Goal: Task Accomplishment & Management: Manage account settings

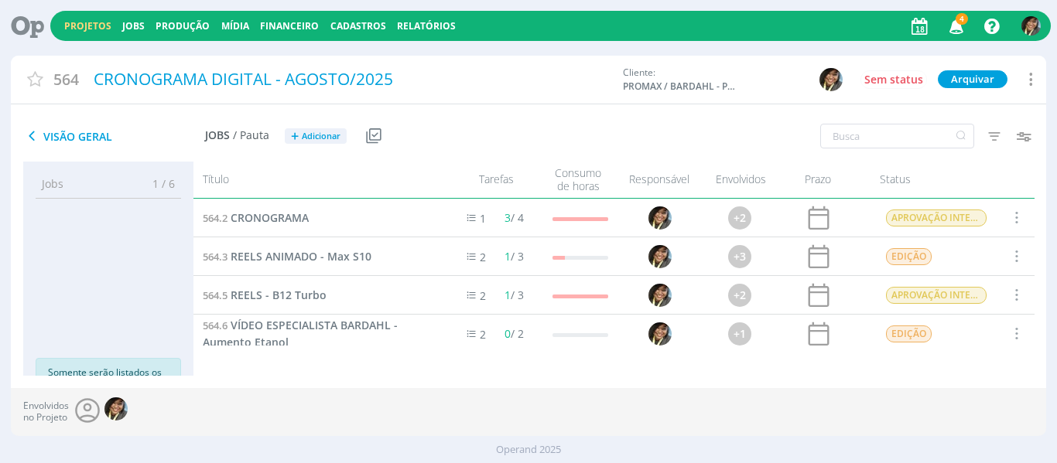
scroll to position [8, 0]
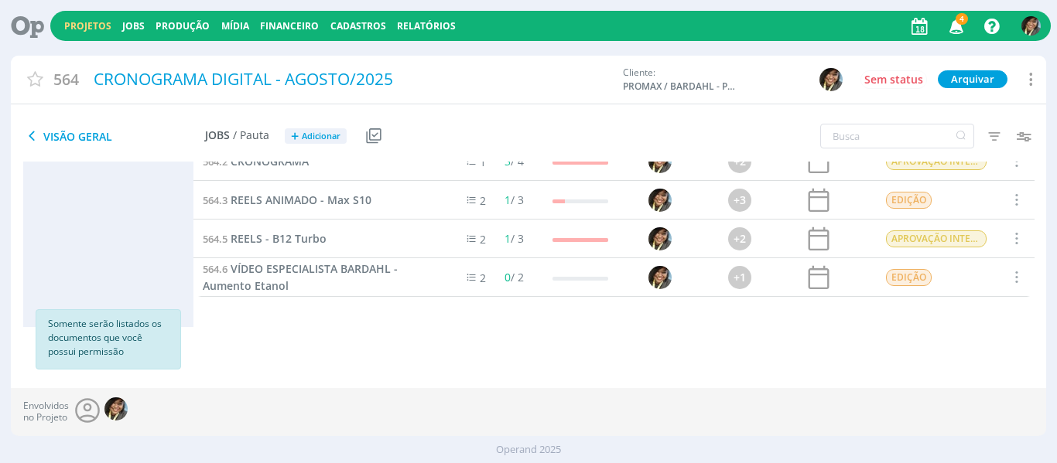
click at [86, 35] on div "Projetos Jobs Produção [GEOGRAPHIC_DATA] Financeiro Cadastros Relatórios 4 Noti…" at bounding box center [550, 26] width 1000 height 30
click at [87, 30] on link "Projetos" at bounding box center [87, 25] width 47 height 13
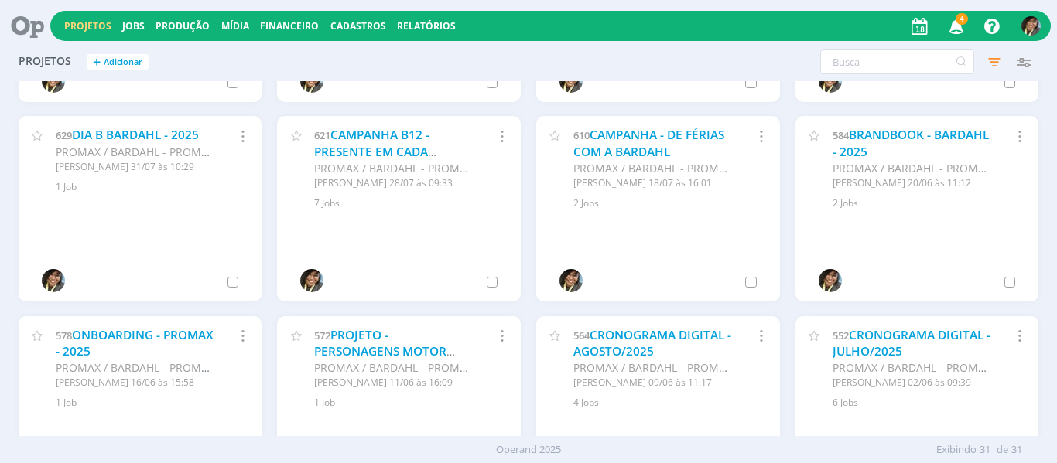
scroll to position [63, 0]
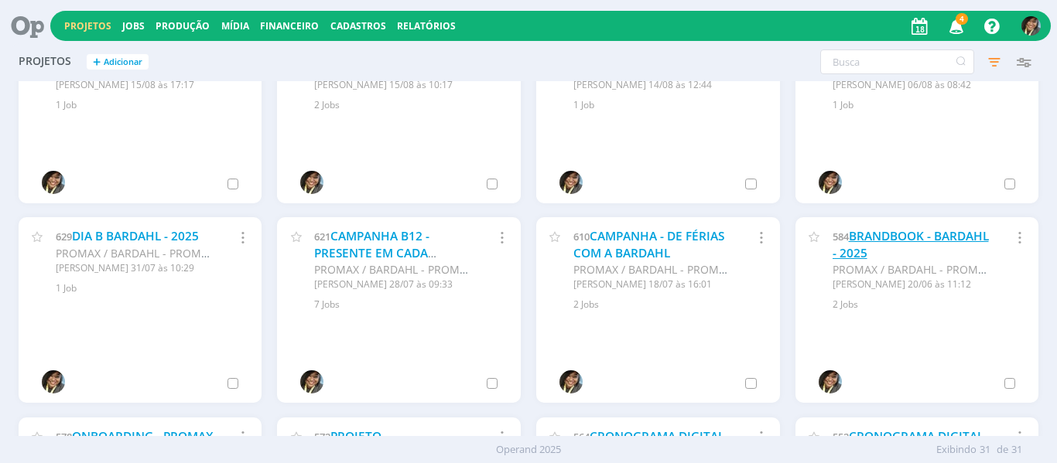
click at [871, 244] on link "BRANDBOOK - BARDAHL - 2025" at bounding box center [910, 244] width 156 height 33
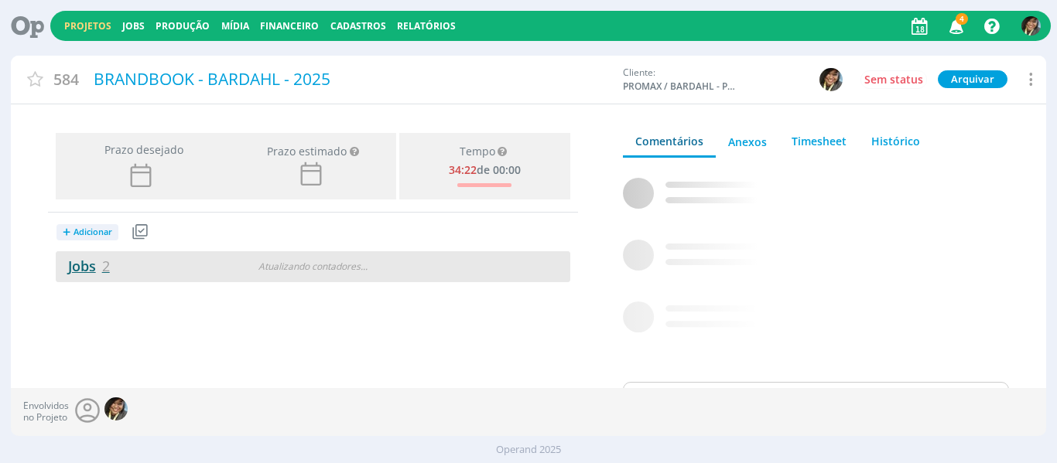
click at [98, 272] on link "Jobs 2" at bounding box center [83, 266] width 54 height 19
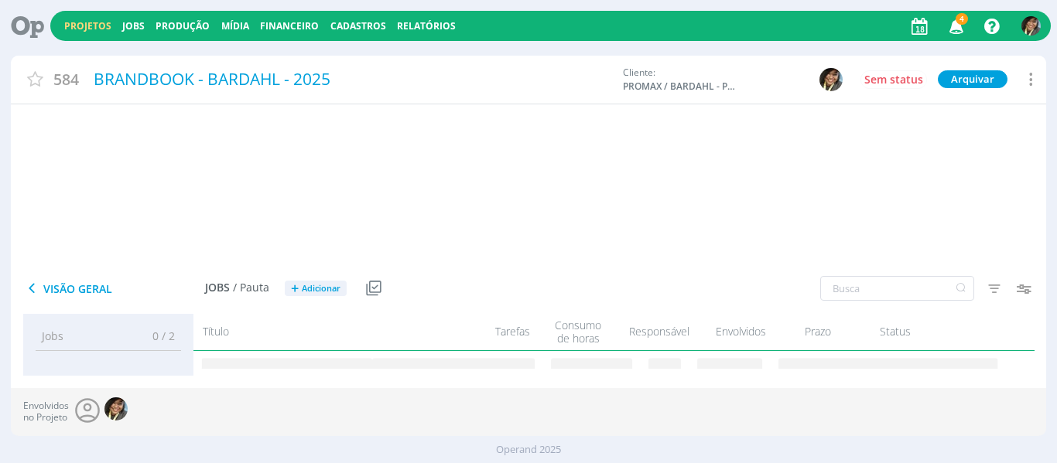
click at [98, 272] on div "Visão Geral Jobs / Pauta + Adicionar Usar Job de template Criar template a part…" at bounding box center [356, 289] width 690 height 39
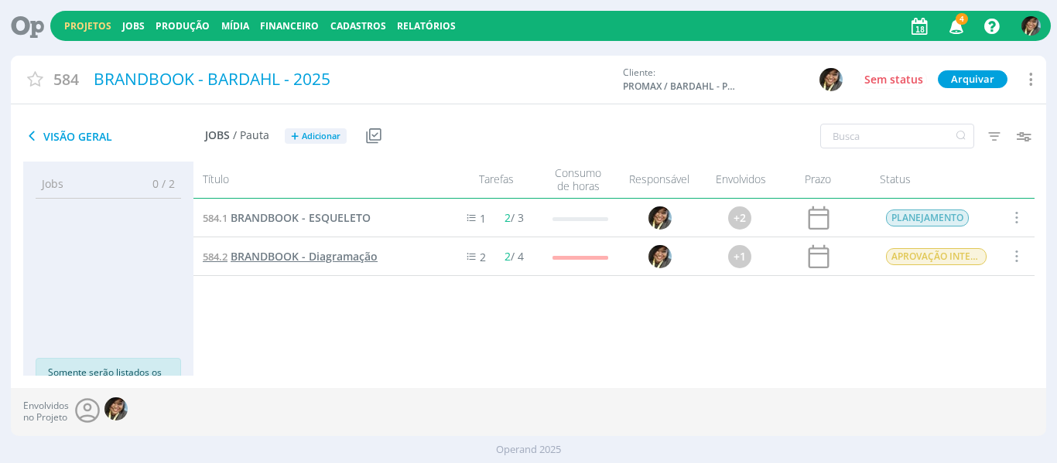
click at [312, 256] on span "BRANDBOOK - Diagramação" at bounding box center [304, 256] width 147 height 15
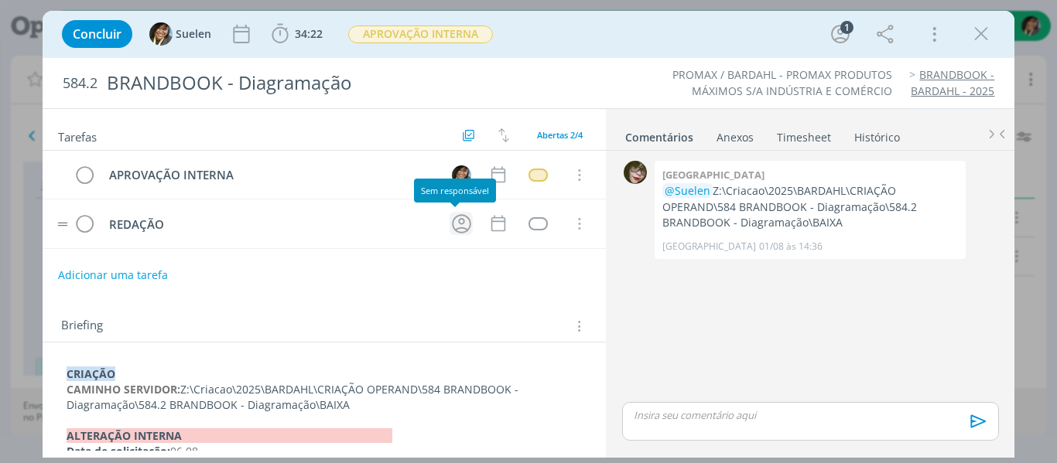
click at [453, 214] on icon "dialog" at bounding box center [461, 224] width 24 height 24
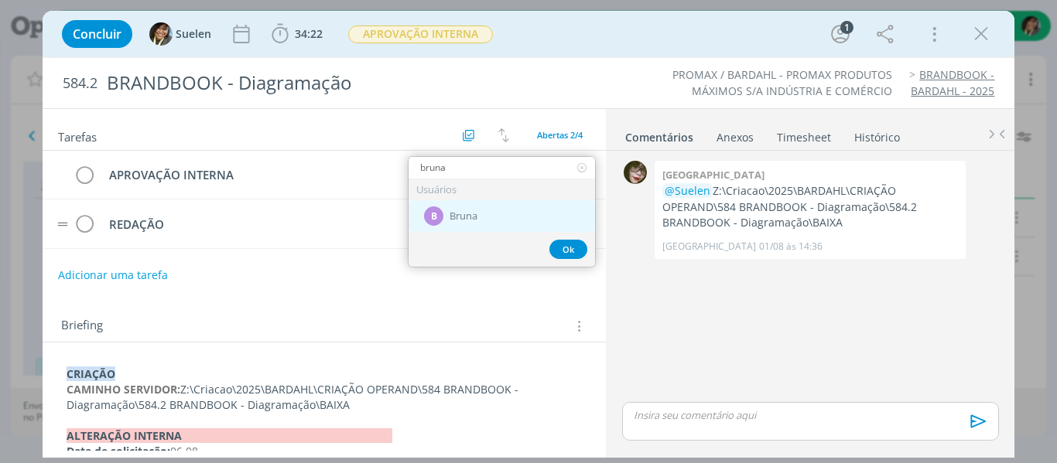
type input "bruna"
click at [469, 217] on span "Bruna" at bounding box center [463, 216] width 28 height 12
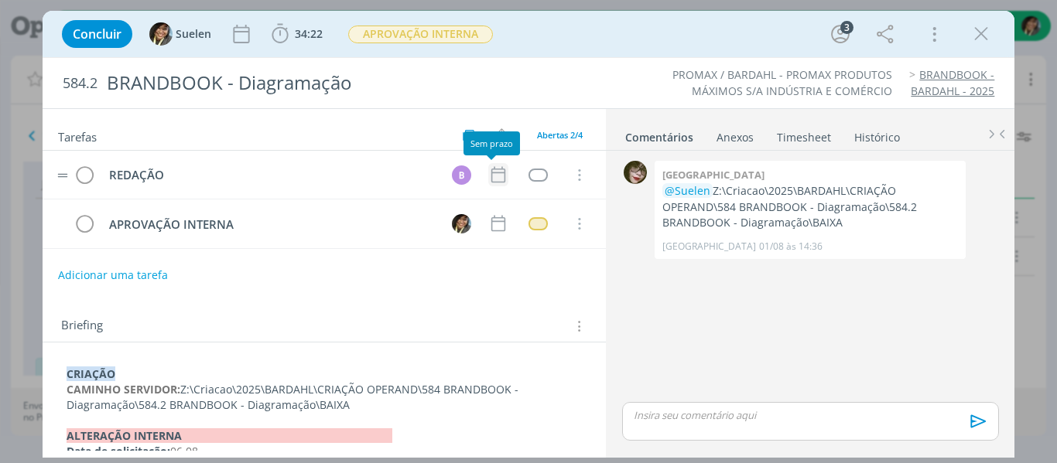
click at [488, 179] on icon "dialog" at bounding box center [498, 175] width 20 height 20
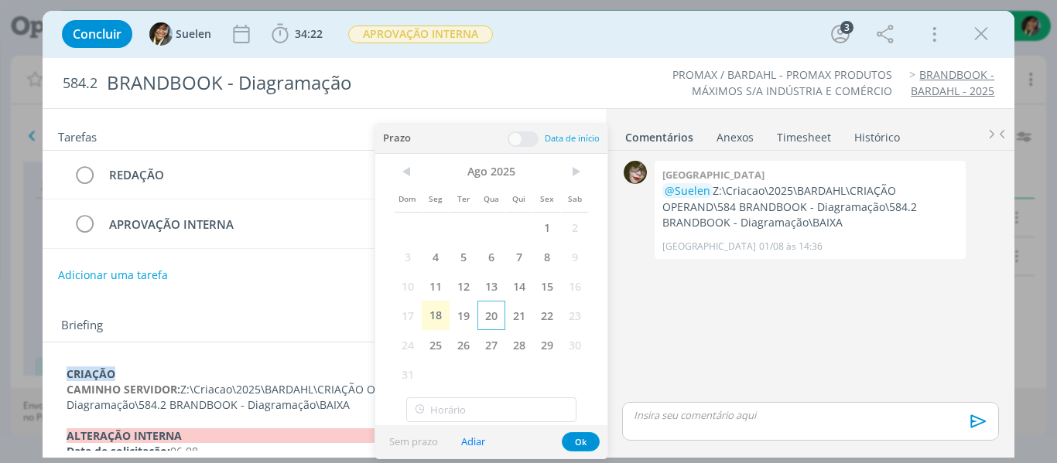
click at [497, 311] on span "20" at bounding box center [491, 315] width 28 height 29
click at [586, 441] on button "Ok" at bounding box center [581, 441] width 38 height 19
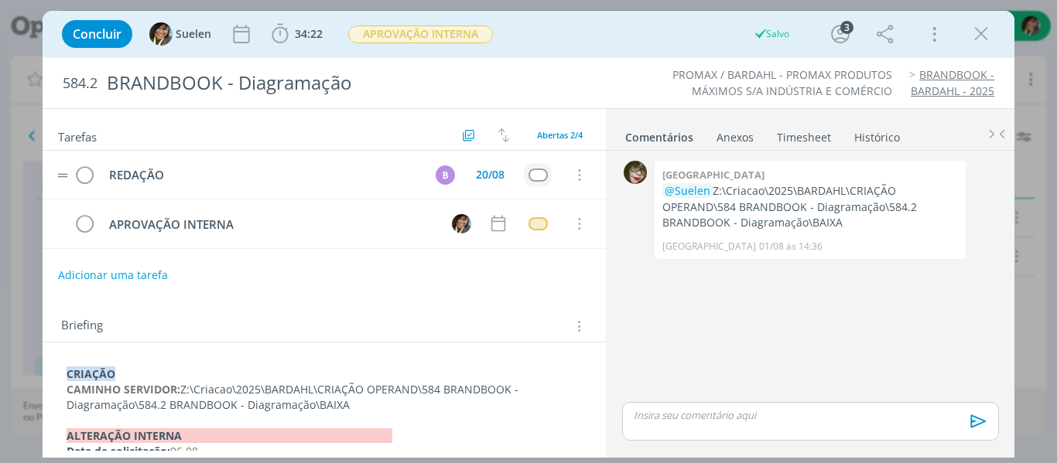
click at [525, 186] on td "dialog" at bounding box center [538, 174] width 28 height 23
click at [530, 180] on div "dialog" at bounding box center [537, 175] width 19 height 13
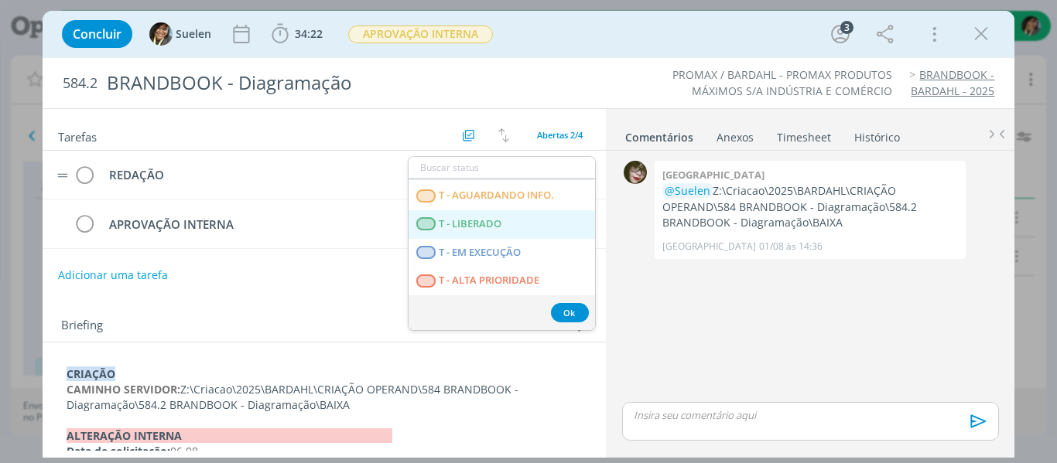
click at [462, 234] on LIBERADO "T - LIBERADO" at bounding box center [501, 224] width 186 height 29
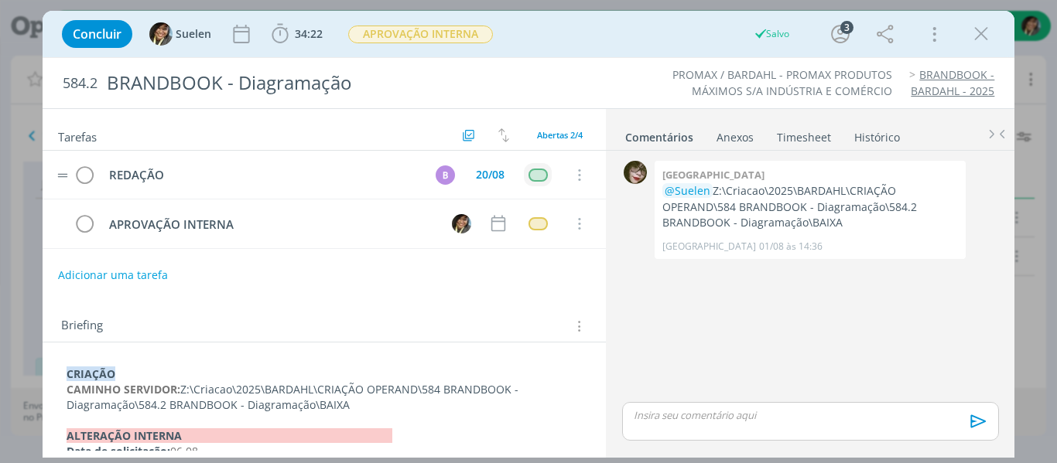
click at [463, 18] on div "Concluir Suelen 34:22 Iniciar Apontar Data * [DATE] Horas * 00:00 Tarefa Seleci…" at bounding box center [528, 33] width 949 height 37
click at [468, 29] on span "APROVAÇÃO INTERNA" at bounding box center [420, 35] width 145 height 18
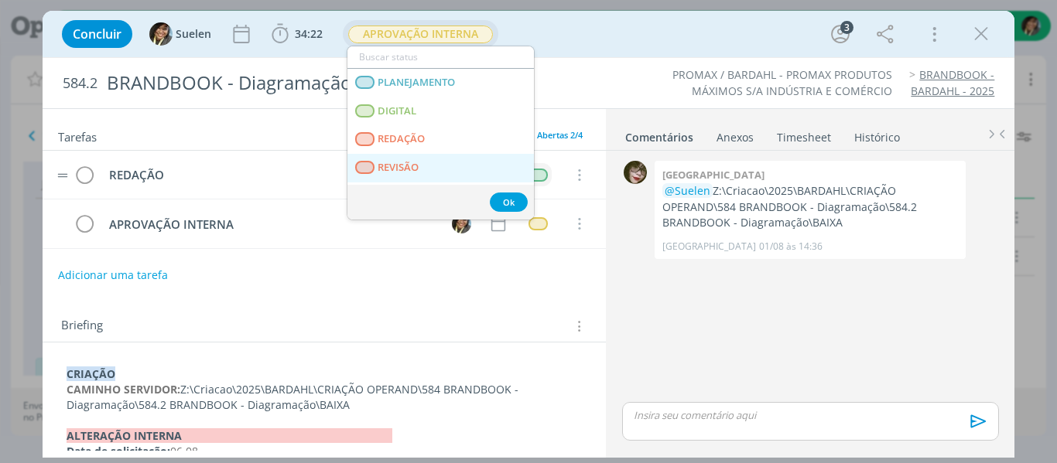
click at [415, 165] on span "REVISÃO" at bounding box center [398, 168] width 41 height 12
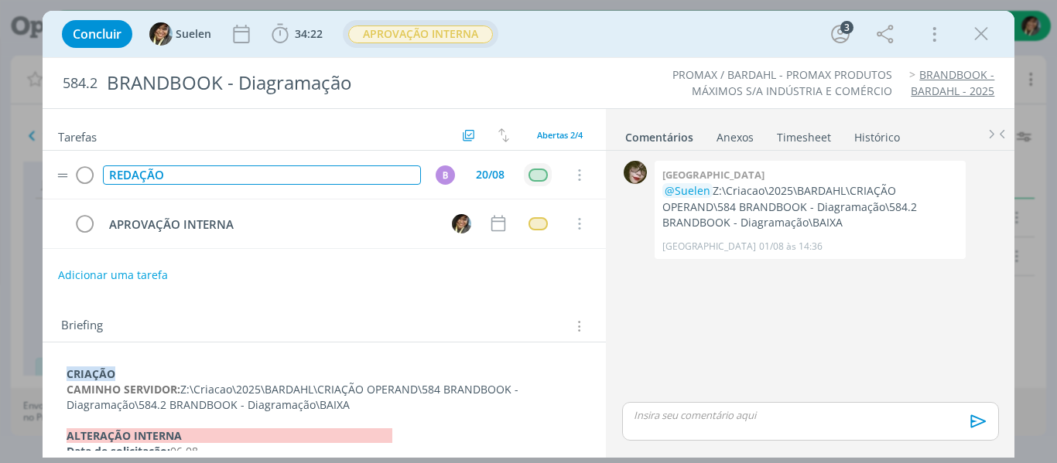
click at [182, 179] on div "REDAÇÃO" at bounding box center [262, 175] width 319 height 19
drag, startPoint x: 180, startPoint y: 179, endPoint x: 110, endPoint y: 186, distance: 70.7
click at [110, 186] on td "REDAÇÃO" at bounding box center [259, 175] width 319 height 27
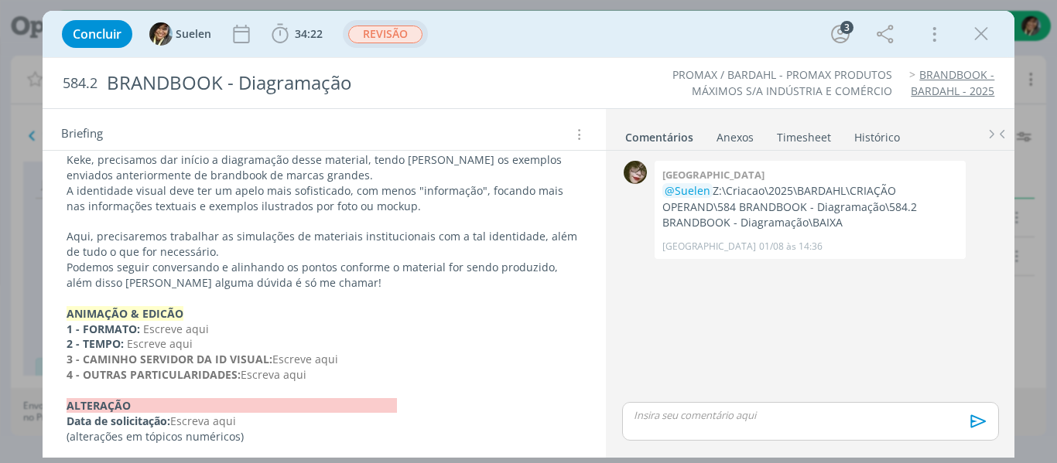
scroll to position [527, 0]
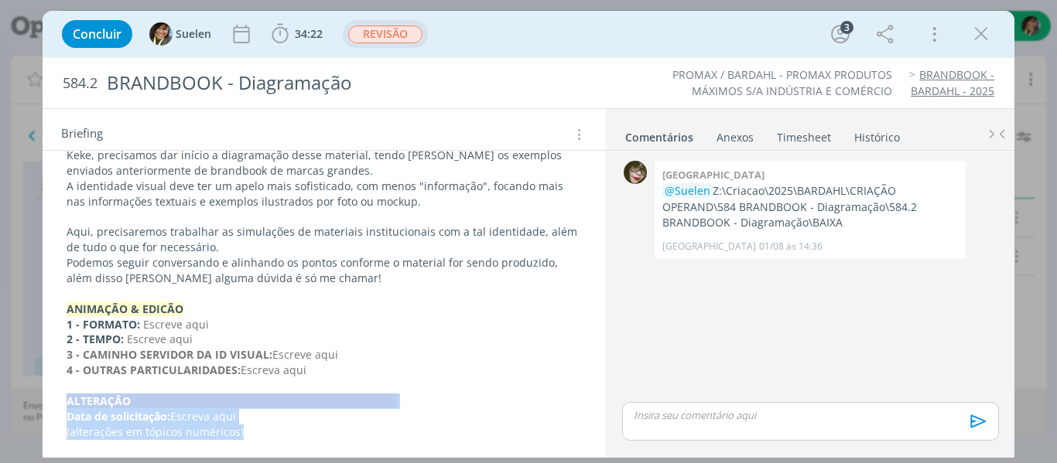
drag, startPoint x: 258, startPoint y: 435, endPoint x: 63, endPoint y: 401, distance: 197.1
click at [63, 401] on div "﻿CRIAÇÃO CAMINHO SERVIDOR: Z:\Criacao\2025\BARDAHL\CRIAÇÃO OPERAND\584 BRANDBOO…" at bounding box center [324, 139] width 539 height 610
copy div "﻿ALTERAÇÃO Data de solicitação: Escreva aqui (alterações em tópicos numéricos)"
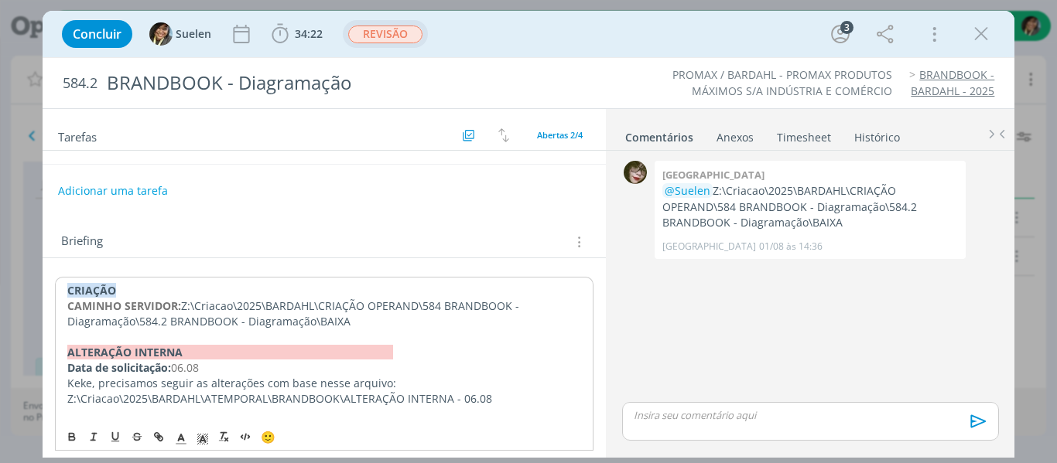
scroll to position [0, 0]
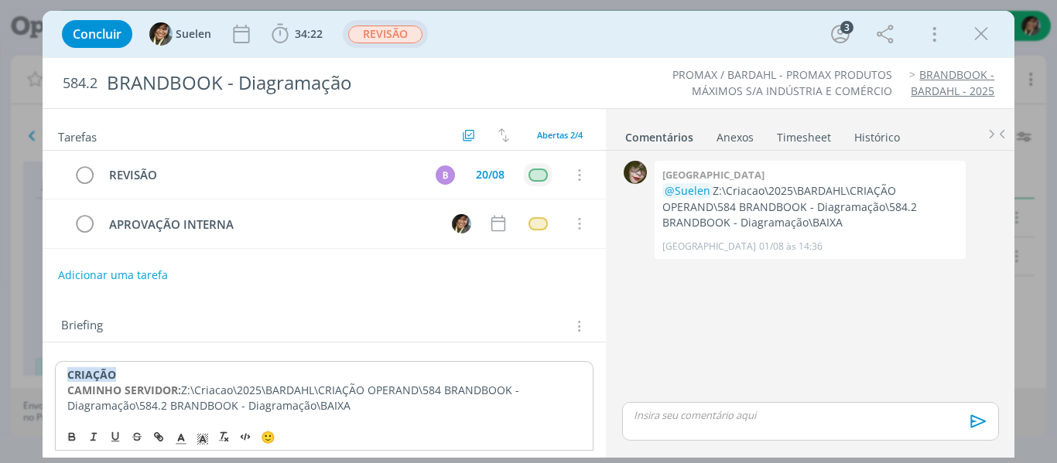
drag, startPoint x: 65, startPoint y: 378, endPoint x: 515, endPoint y: 231, distance: 473.6
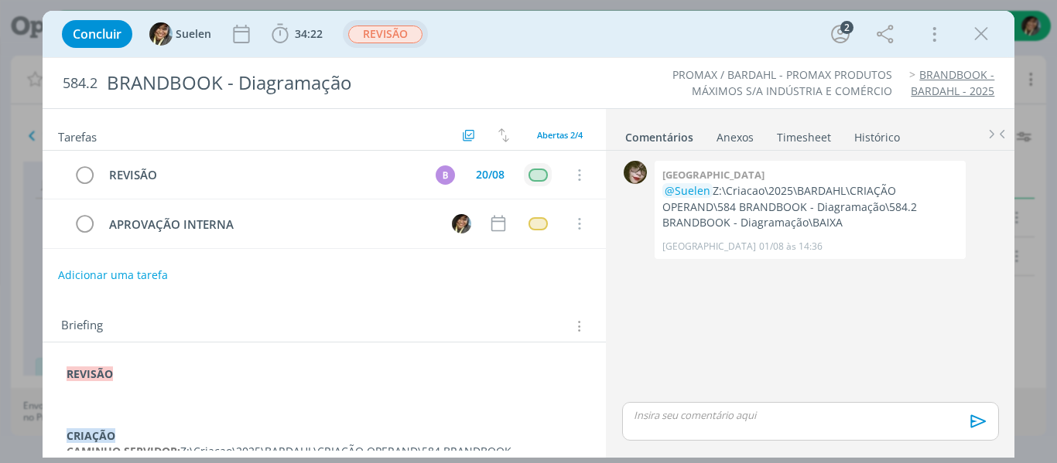
click at [89, 395] on p "dialog" at bounding box center [325, 389] width 516 height 15
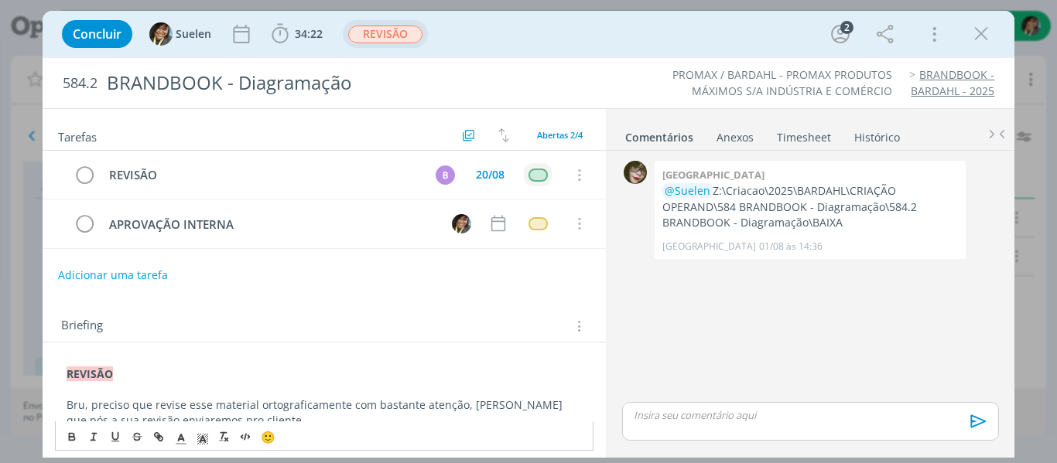
click at [272, 429] on span "🙂" at bounding box center [268, 436] width 15 height 15
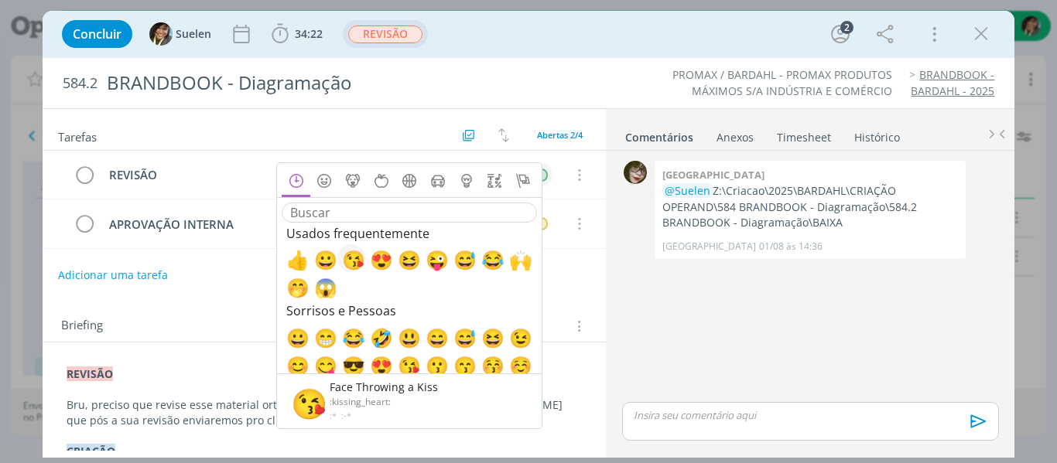
click at [352, 261] on span "😘" at bounding box center [351, 259] width 19 height 19
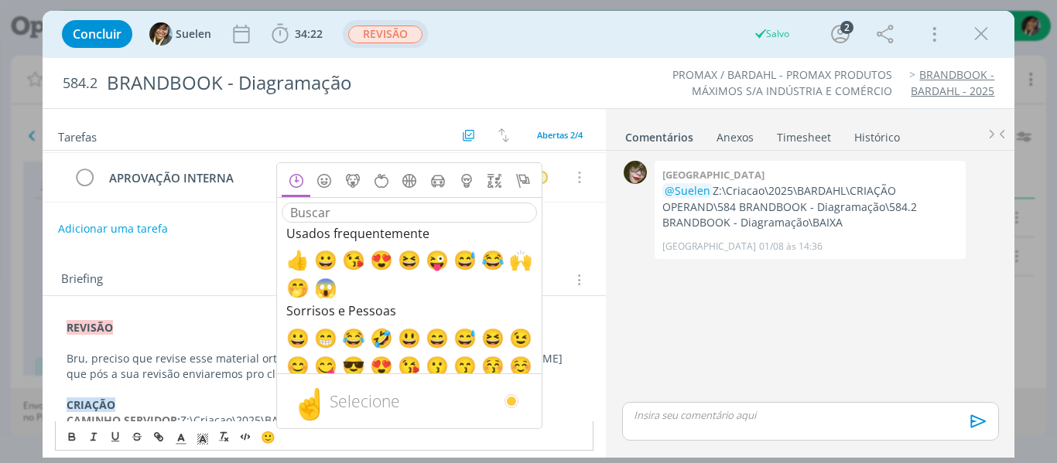
scroll to position [155, 0]
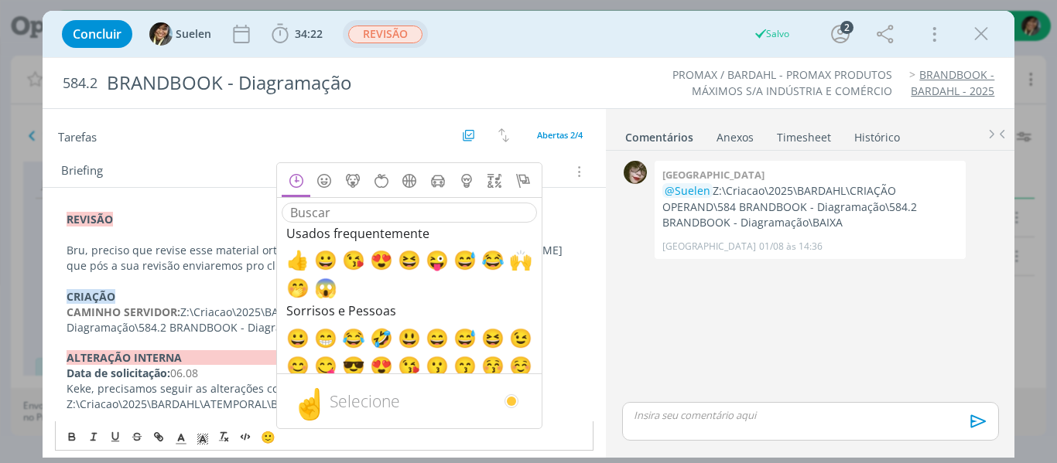
click at [302, 262] on span "😘" at bounding box center [308, 265] width 13 height 15
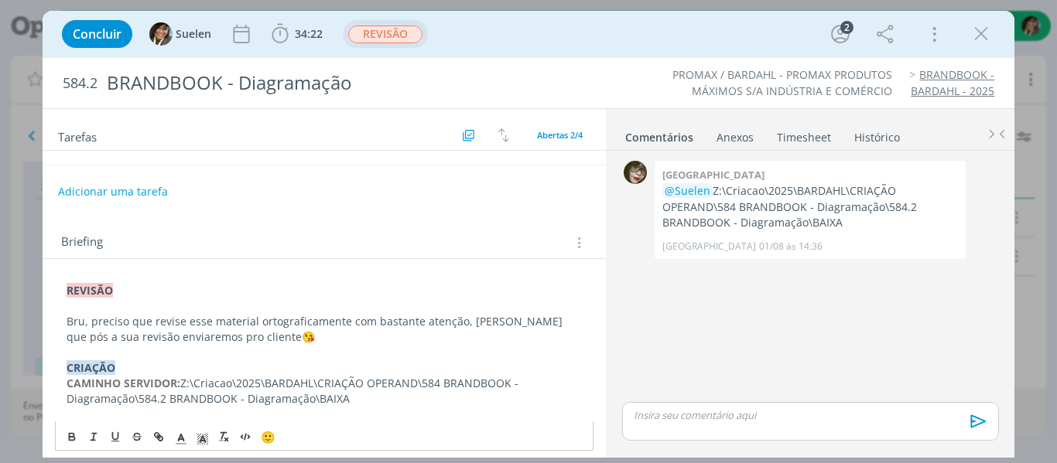
scroll to position [0, 0]
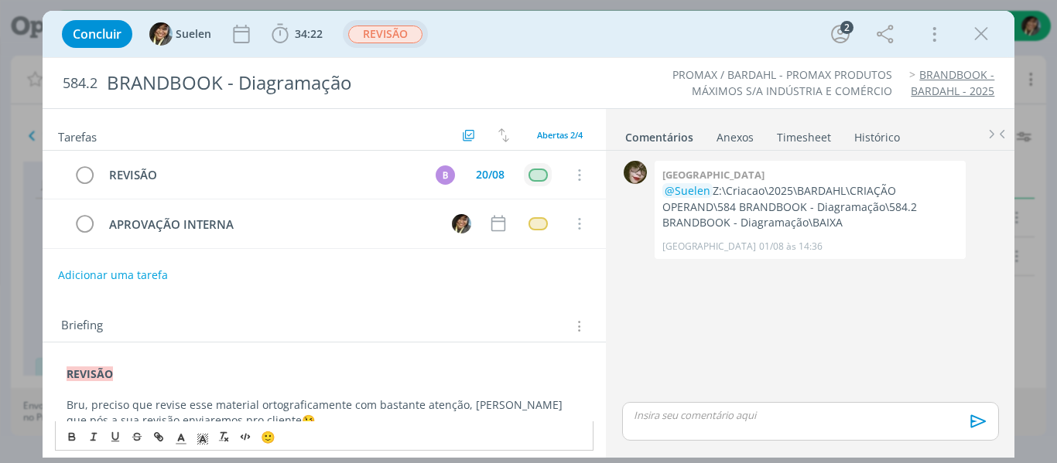
click at [283, 415] on p "Bru, preciso que revise esse material ortograficamente com bastante atenção, [P…" at bounding box center [325, 413] width 516 height 31
click at [314, 396] on p "dialog" at bounding box center [325, 389] width 516 height 15
click at [324, 419] on p "Bru, preciso que revise esse material ortograficamente com bastante atenção, [P…" at bounding box center [325, 413] width 516 height 31
click at [328, 408] on p "Bru, preciso que revise esse material ortograficamente com bastante atenção, [P…" at bounding box center [325, 413] width 516 height 31
click at [989, 36] on icon "dialog" at bounding box center [980, 33] width 23 height 23
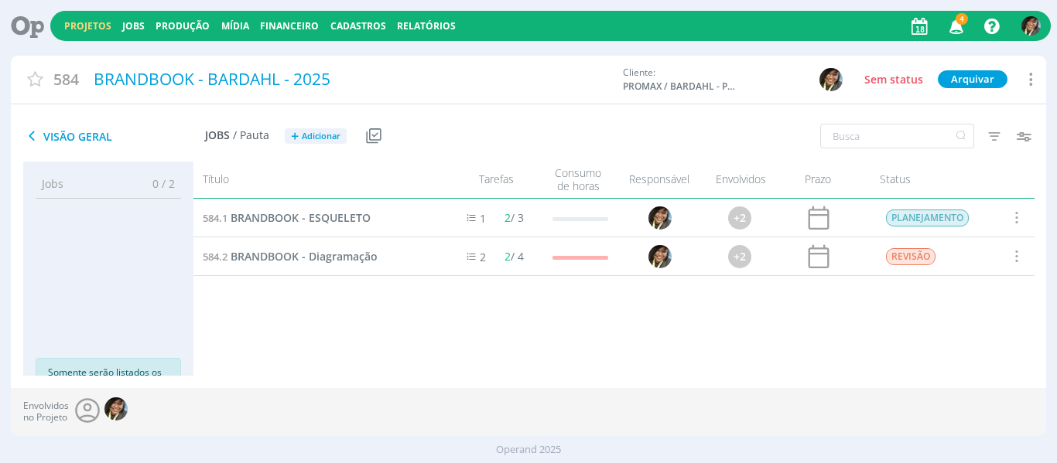
click at [94, 26] on link "Projetos" at bounding box center [87, 25] width 47 height 13
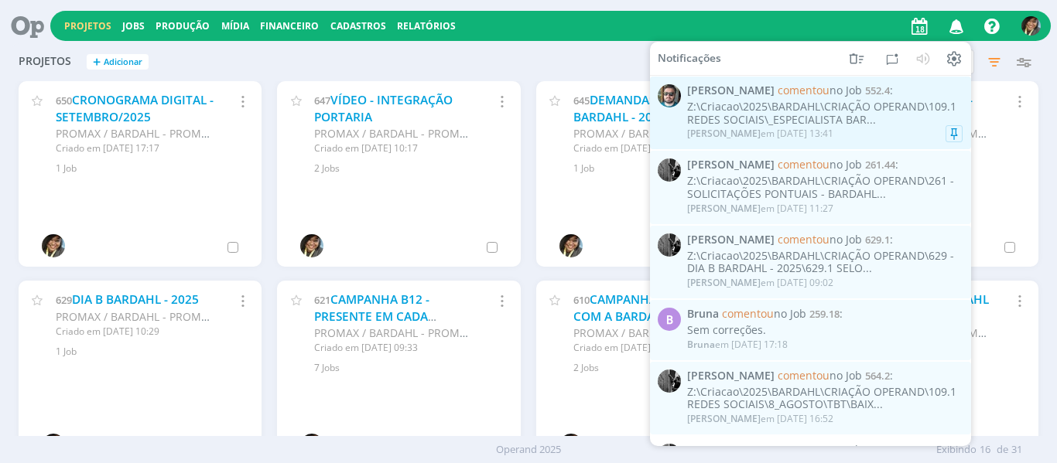
click at [794, 84] on link "[PERSON_NAME] comentou no Job 552.4 : Z:\Criacao\2025\BARDAHL\CRIAÇÃO OPERAND\1…" at bounding box center [810, 113] width 321 height 73
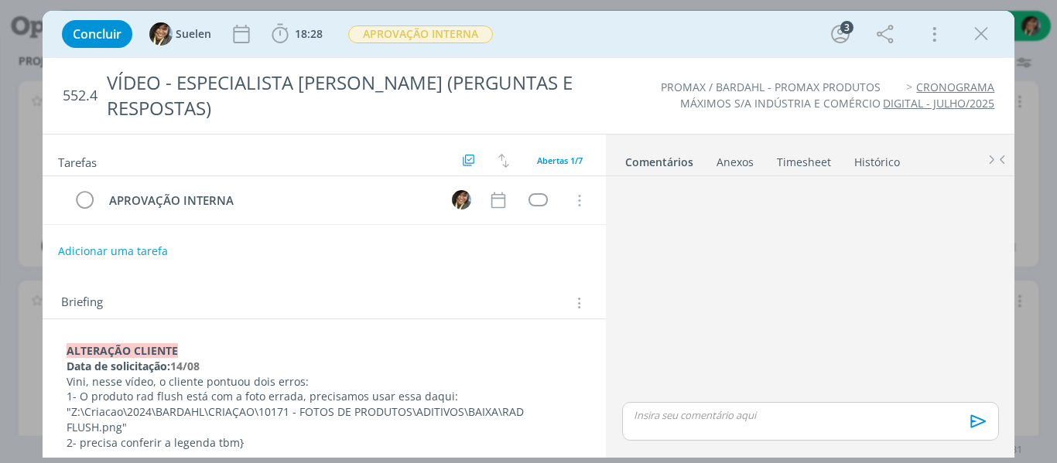
click at [846, 236] on div "dialog" at bounding box center [810, 291] width 388 height 217
